Goal: Task Accomplishment & Management: Manage account settings

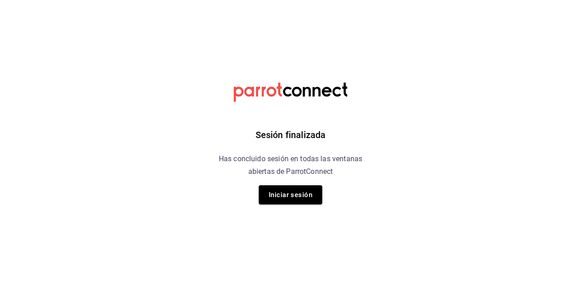
click at [301, 202] on button "Iniciar sesión" at bounding box center [291, 194] width 64 height 19
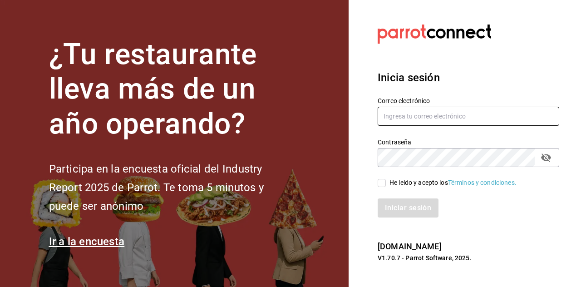
click at [403, 126] on input "text" at bounding box center [469, 116] width 182 height 19
type input "[EMAIL_ADDRESS][DOMAIN_NAME]"
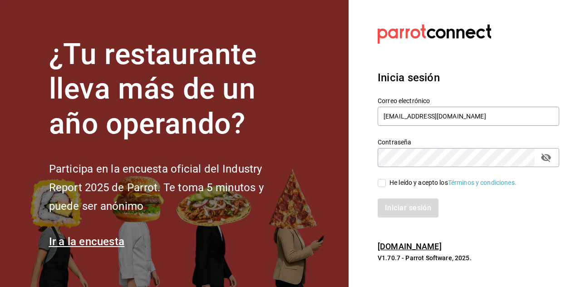
click at [381, 187] on input "He leído y acepto los Términos y condiciones." at bounding box center [382, 183] width 8 height 8
checkbox input "true"
click at [420, 217] on button "Iniciar sesión" at bounding box center [409, 207] width 62 height 19
